Goal: Task Accomplishment & Management: Manage account settings

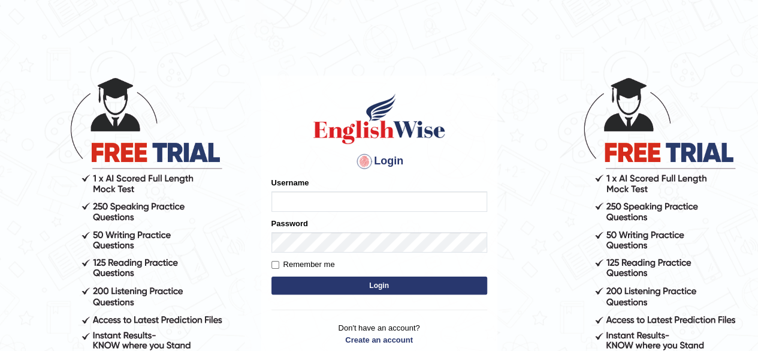
type input "[PERSON_NAME]"
click at [368, 288] on button "Login" at bounding box center [380, 285] width 216 height 18
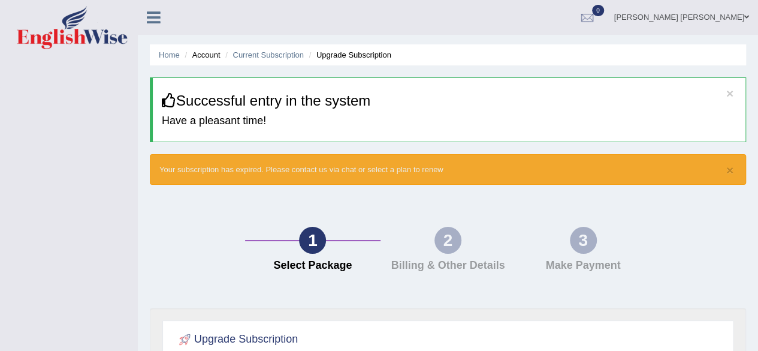
click at [315, 246] on div "1" at bounding box center [312, 240] width 27 height 27
click at [451, 234] on div "2" at bounding box center [448, 240] width 27 height 27
click at [731, 92] on button "×" at bounding box center [730, 93] width 7 height 13
